Goal: Find specific page/section: Find specific page/section

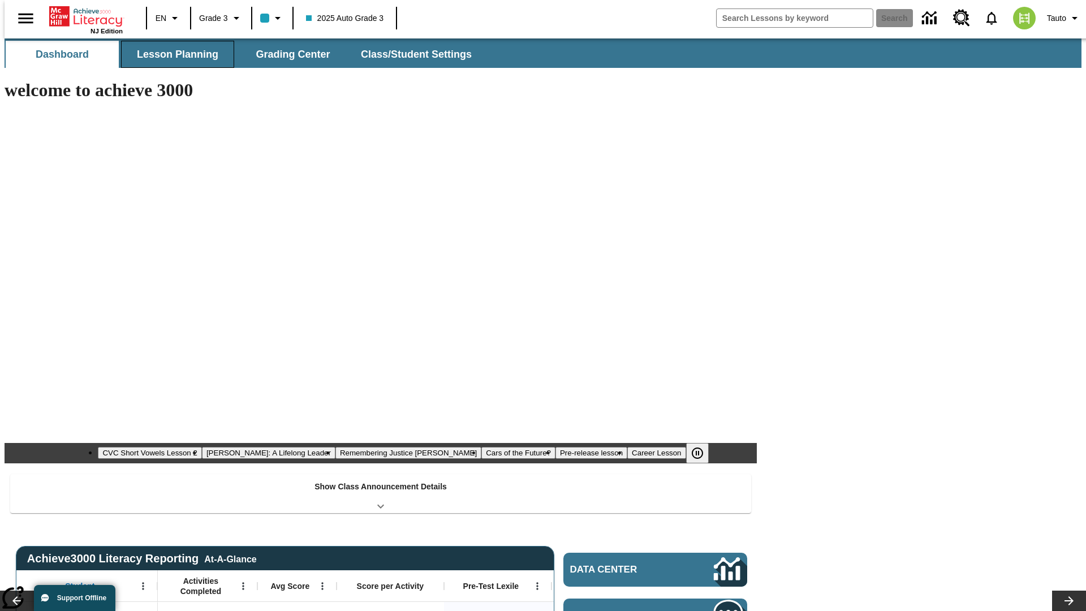
click at [173, 54] on button "Lesson Planning" at bounding box center [177, 54] width 113 height 27
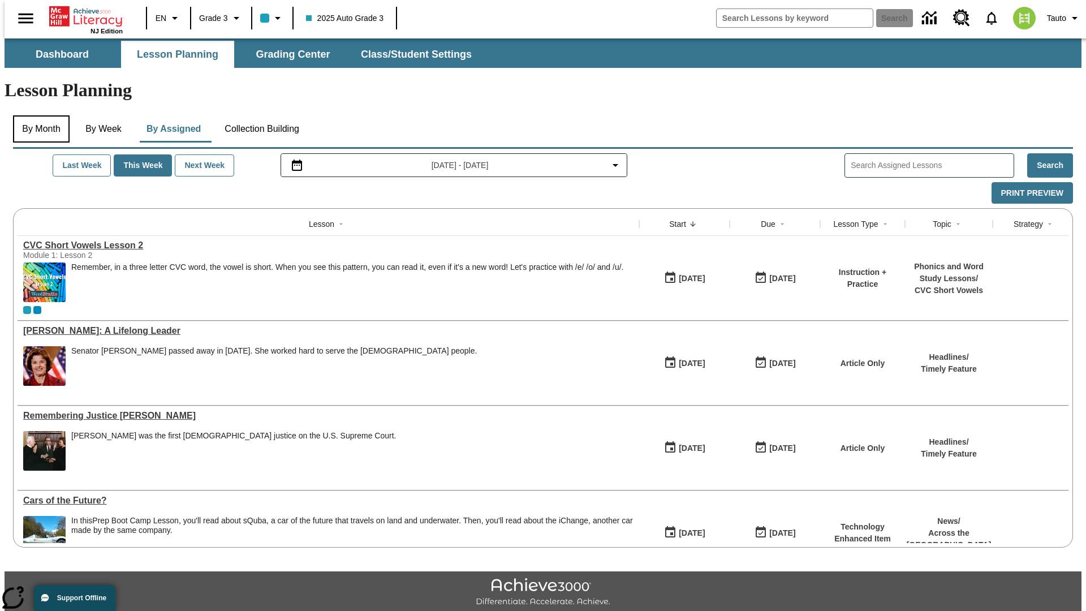
click at [38, 115] on button "By Month" at bounding box center [41, 128] width 57 height 27
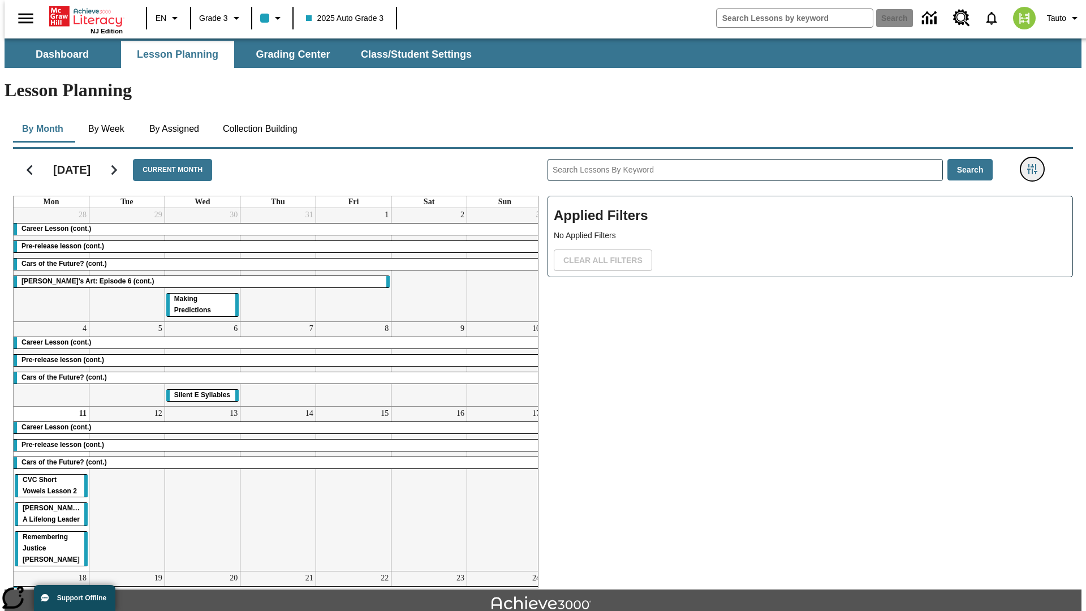
click at [1035, 164] on icon "Filters Side menu" at bounding box center [1032, 169] width 10 height 10
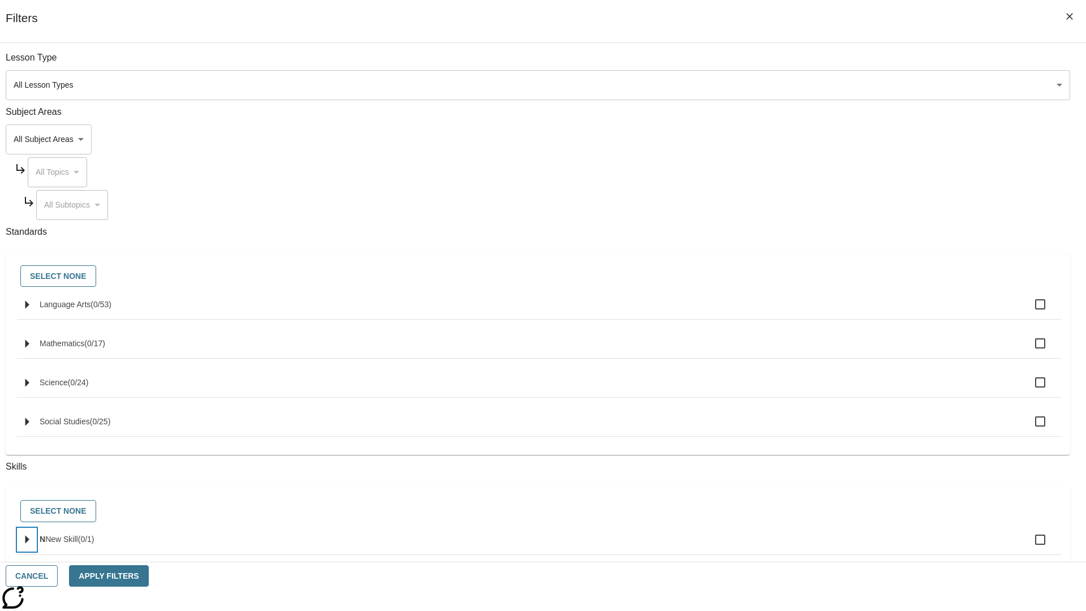
click at [29, 544] on icon "Select skills" at bounding box center [27, 539] width 4 height 8
click at [58, 576] on button "Cancel" at bounding box center [32, 576] width 52 height 22
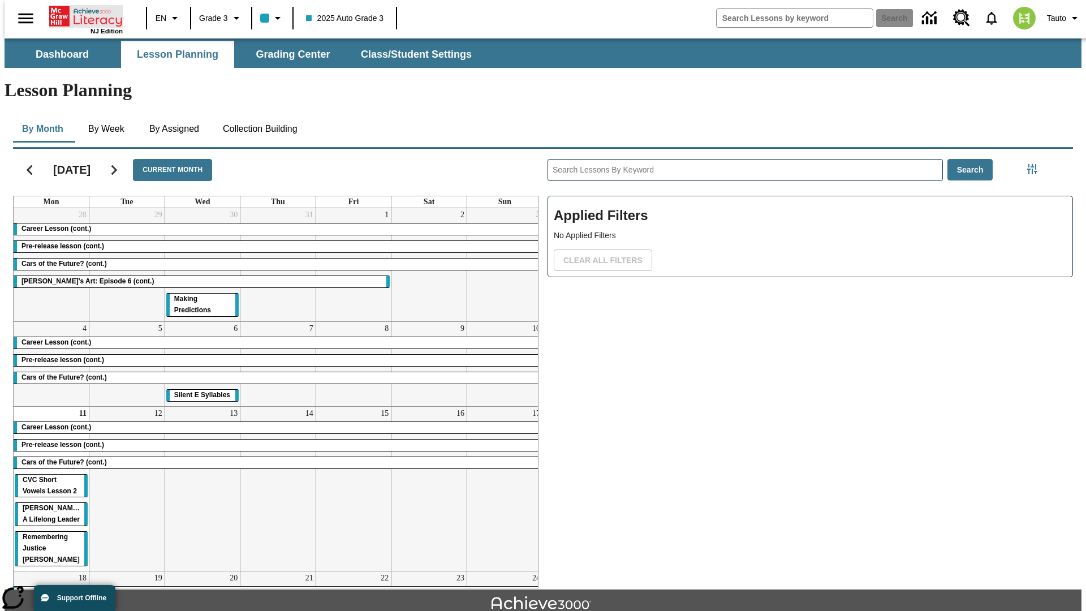
click at [81, 15] on icon "Home" at bounding box center [86, 16] width 75 height 23
